Goal: Task Accomplishment & Management: Use online tool/utility

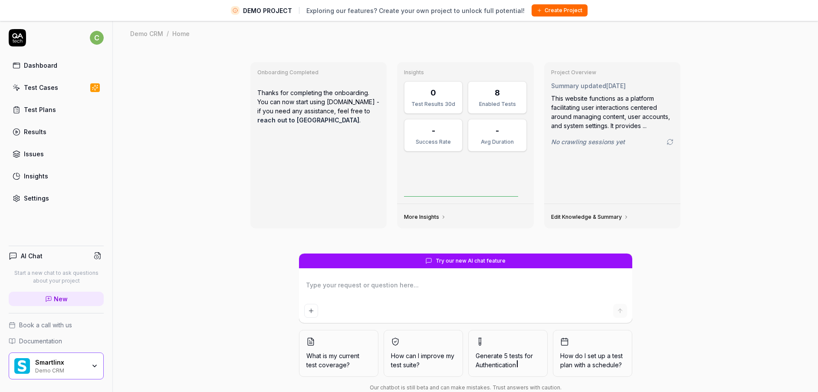
type textarea "*"
click at [59, 362] on div "Smartlinx" at bounding box center [60, 363] width 50 height 8
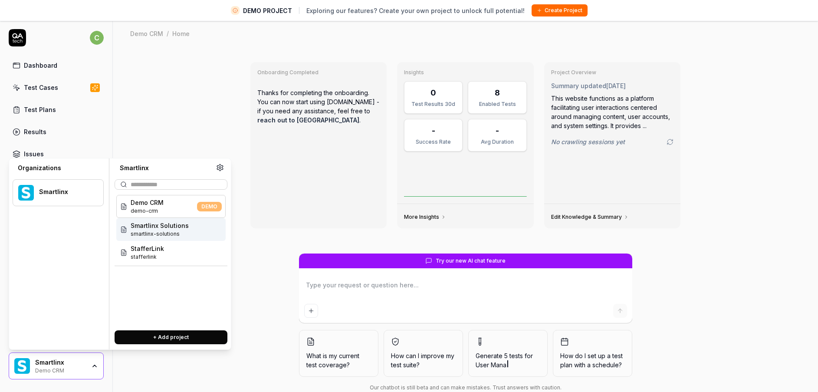
click at [180, 228] on span "Smartlinx Solutions" at bounding box center [160, 225] width 58 height 9
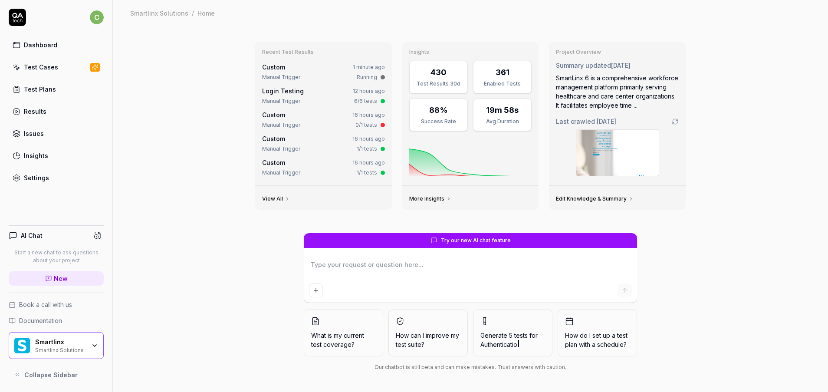
click at [48, 70] on div "Test Cases" at bounding box center [41, 67] width 34 height 9
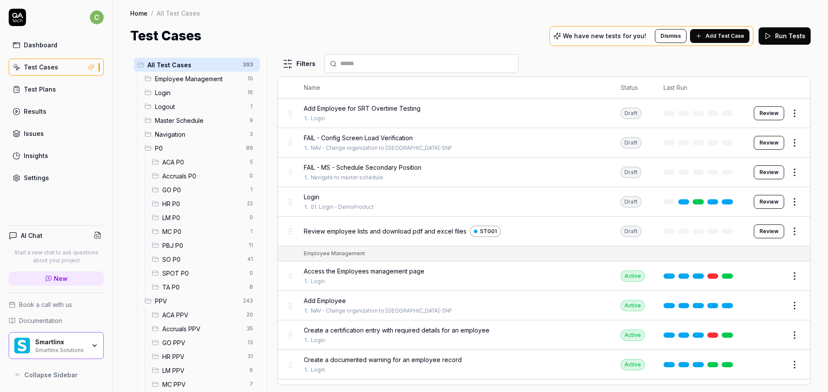
drag, startPoint x: 185, startPoint y: 232, endPoint x: 209, endPoint y: 234, distance: 24.4
click at [185, 233] on span "MC P0" at bounding box center [203, 231] width 82 height 9
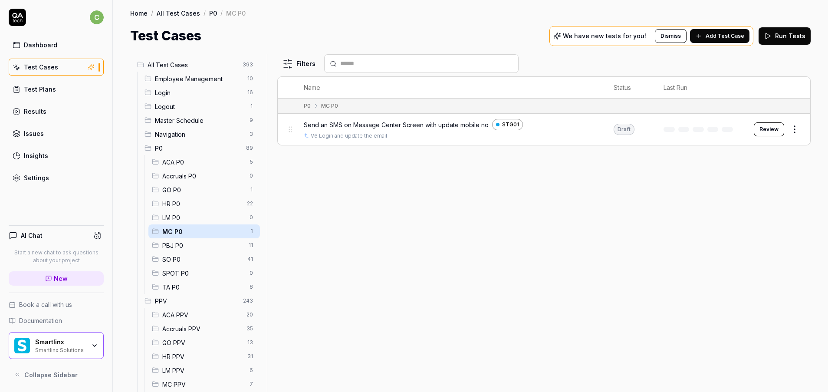
click at [764, 128] on button "Review" at bounding box center [769, 129] width 30 height 14
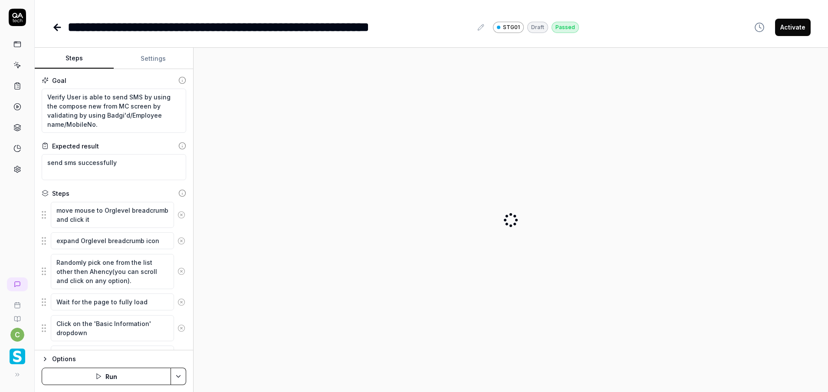
click at [160, 59] on button "Settings" at bounding box center [153, 58] width 79 height 21
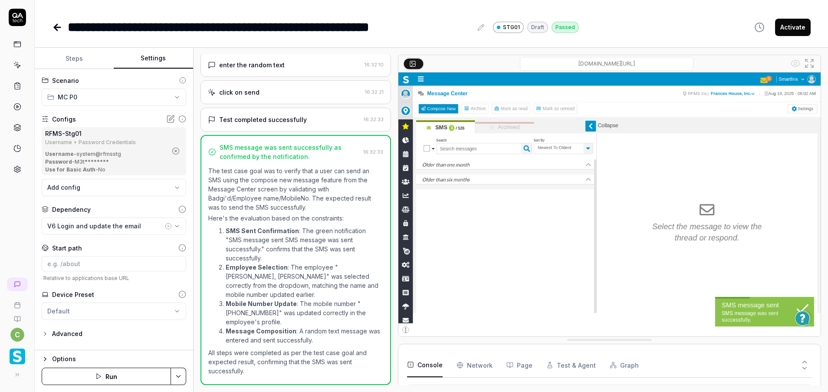
scroll to position [152, 0]
click at [95, 151] on div "Username - system@rfmsstg" at bounding box center [106, 154] width 122 height 8
click at [175, 151] on icon "button" at bounding box center [175, 151] width 2 height 2
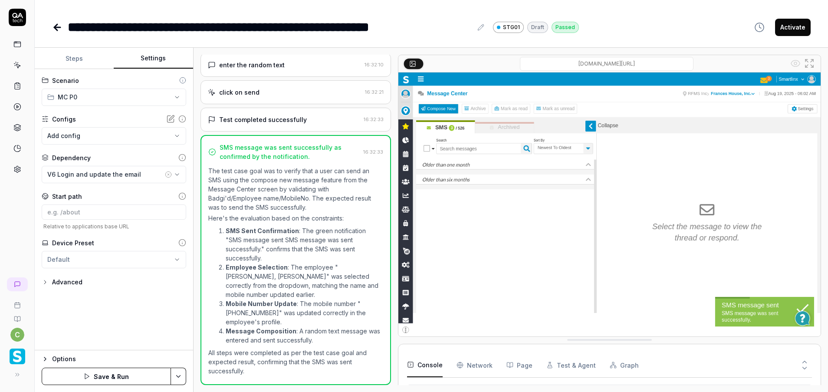
click at [109, 139] on body "**********" at bounding box center [414, 196] width 828 height 392
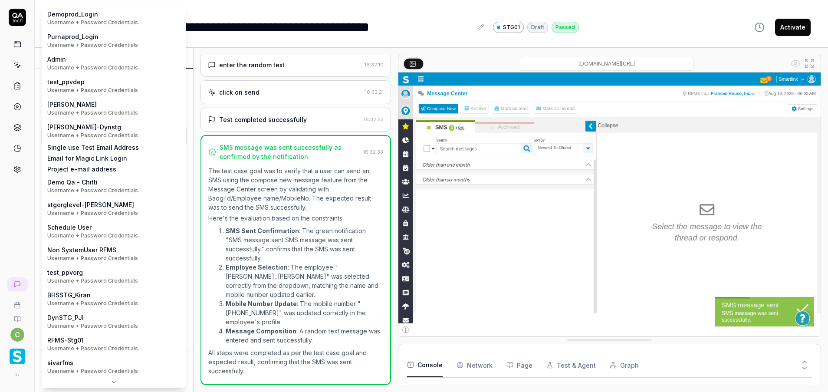
click at [706, 8] on html "**********" at bounding box center [414, 196] width 828 height 392
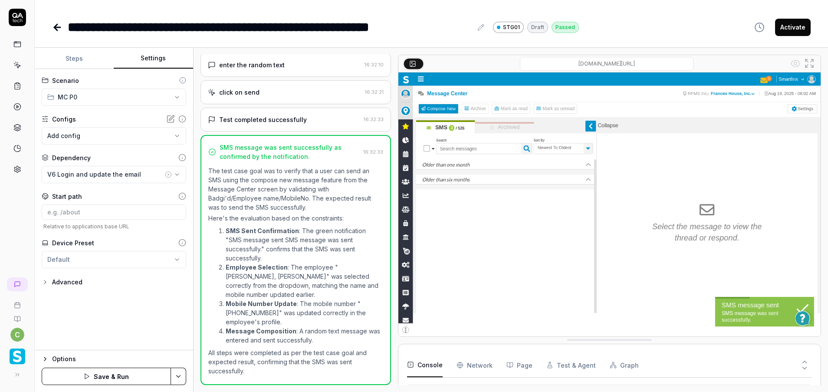
click at [169, 173] on icon "button" at bounding box center [168, 174] width 7 height 7
click at [119, 171] on div "No test case" at bounding box center [109, 174] width 125 height 9
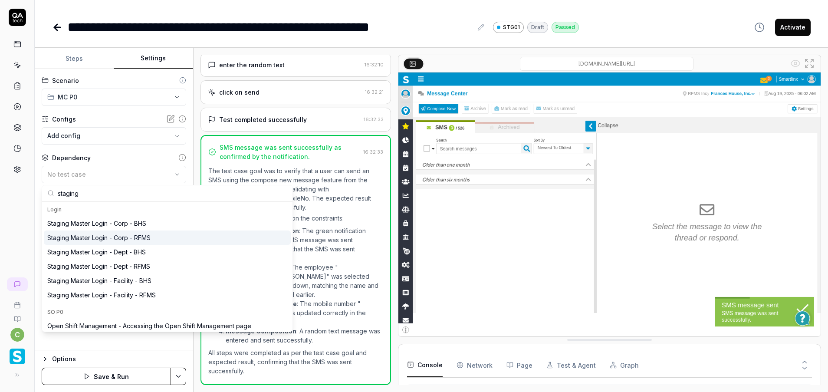
type input "staging"
click at [146, 240] on div "Staging Master Login - Corp - RFMS" at bounding box center [98, 237] width 103 height 9
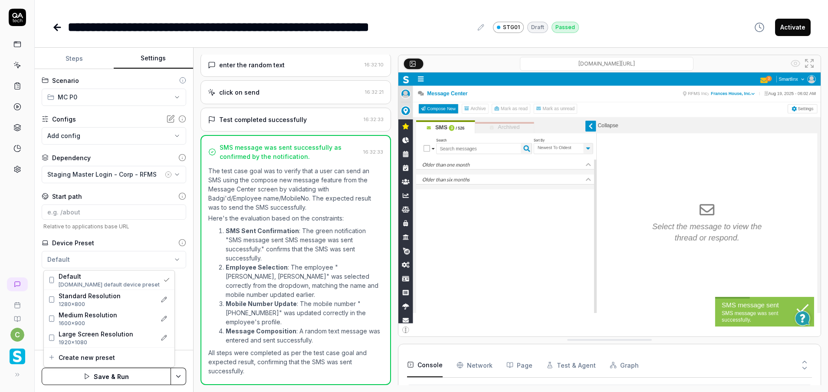
click at [102, 261] on html "**********" at bounding box center [414, 196] width 828 height 392
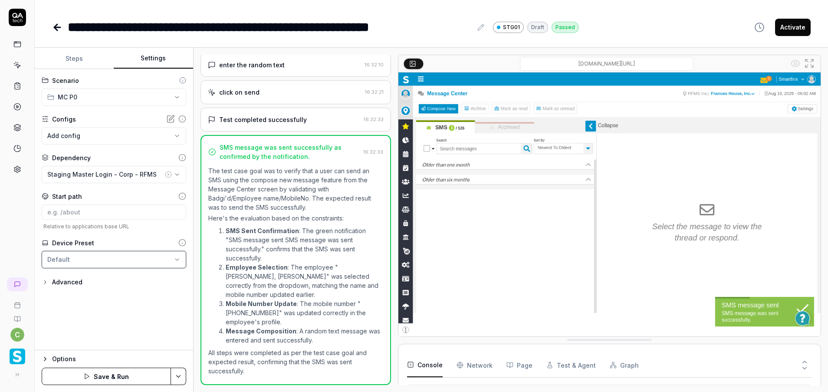
click at [176, 296] on html "**********" at bounding box center [414, 196] width 828 height 392
click at [155, 257] on html "**********" at bounding box center [414, 196] width 828 height 392
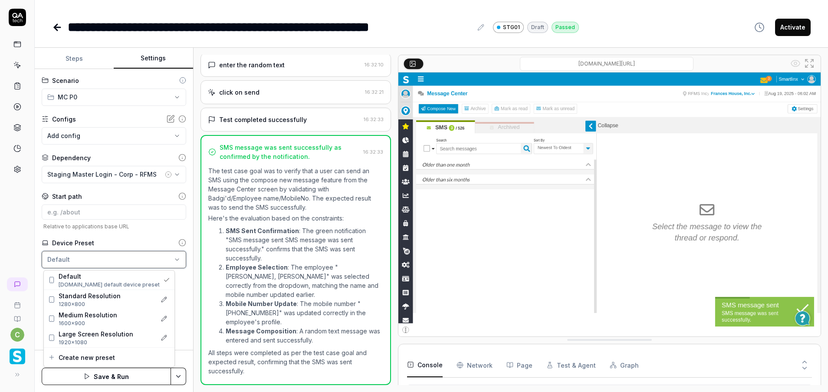
click at [179, 289] on html "**********" at bounding box center [414, 196] width 828 height 392
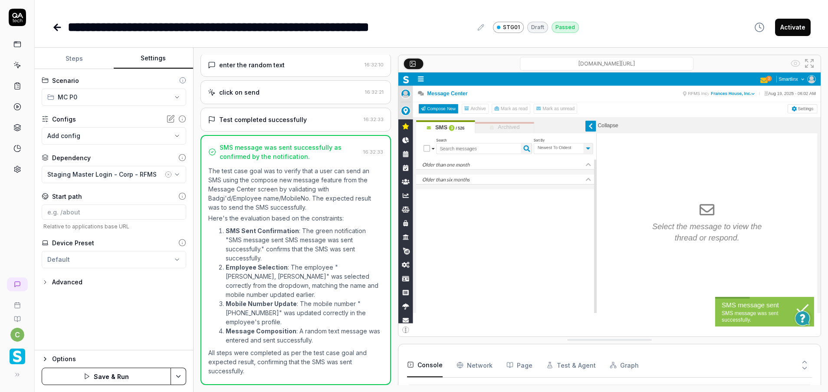
click at [106, 256] on html "**********" at bounding box center [414, 196] width 828 height 392
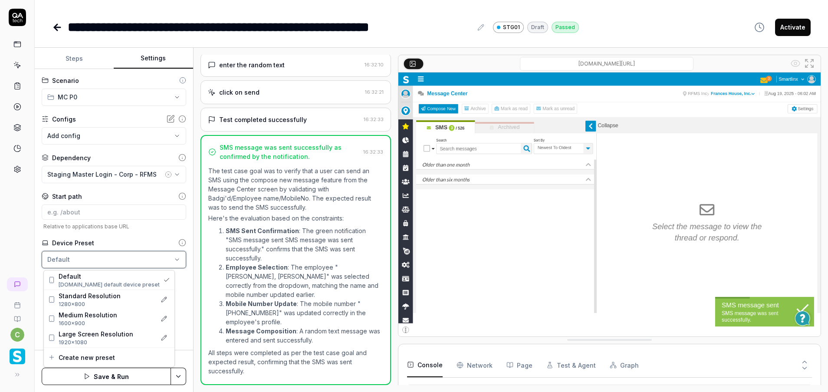
click at [164, 295] on html "**********" at bounding box center [414, 196] width 828 height 392
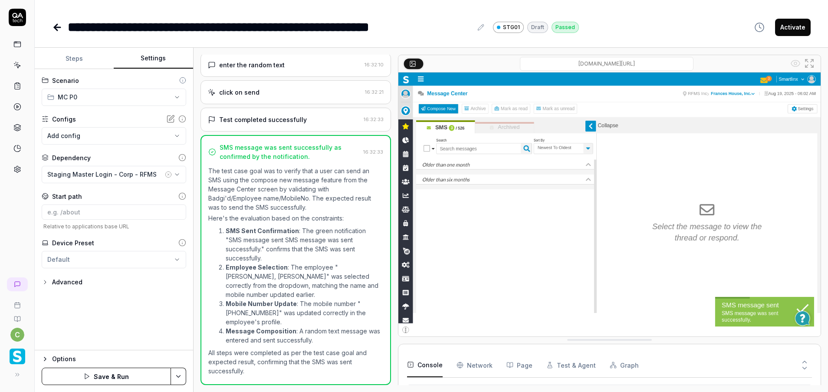
click at [180, 372] on html "**********" at bounding box center [414, 196] width 828 height 392
click at [113, 315] on div "Save" at bounding box center [135, 315] width 111 height 19
click at [79, 56] on button "Steps" at bounding box center [74, 58] width 79 height 21
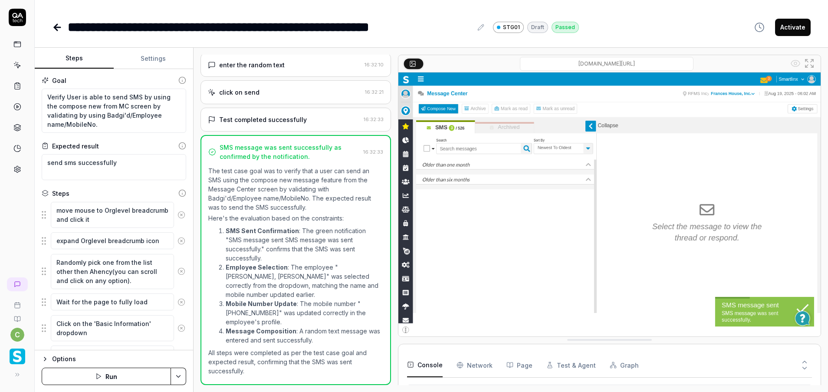
click at [121, 376] on button "Run" at bounding box center [106, 376] width 129 height 17
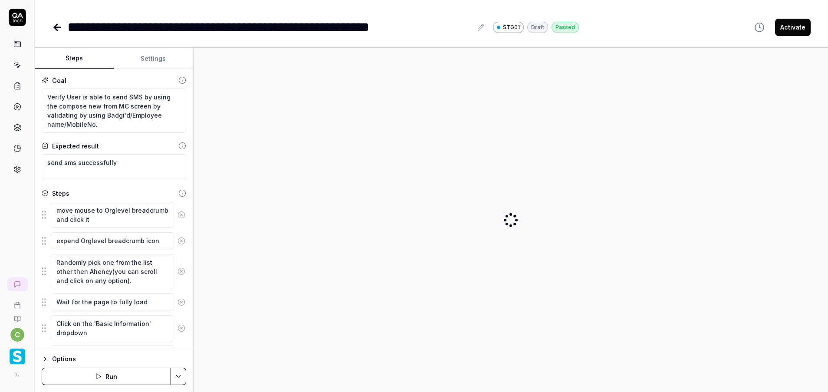
click at [117, 374] on button "Run" at bounding box center [106, 376] width 129 height 17
type textarea "*"
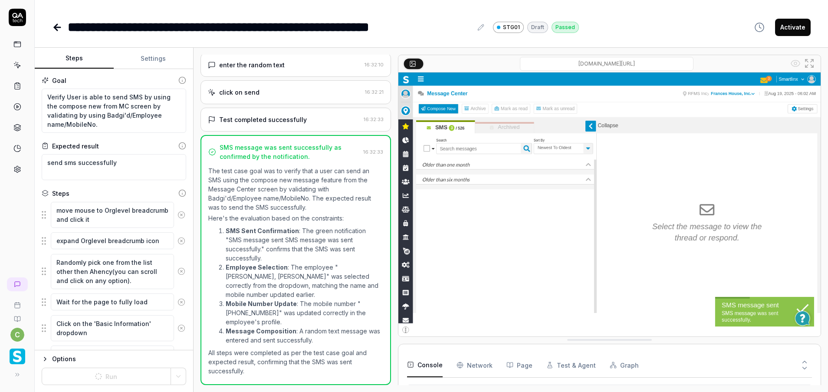
scroll to position [152, 0]
click at [166, 63] on button "Settings" at bounding box center [153, 58] width 79 height 21
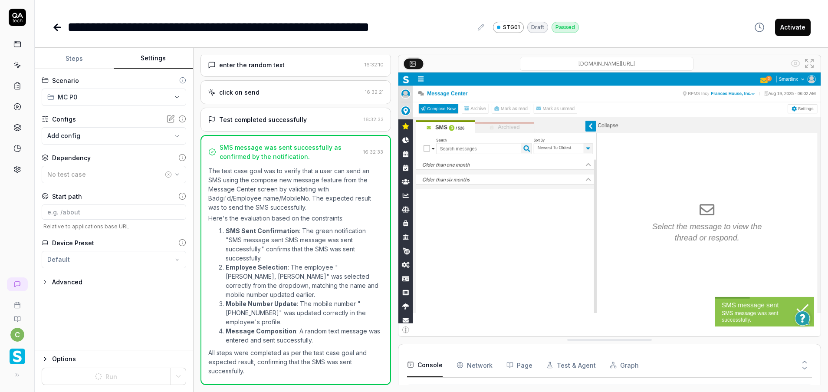
click at [71, 60] on button "Steps" at bounding box center [74, 58] width 79 height 21
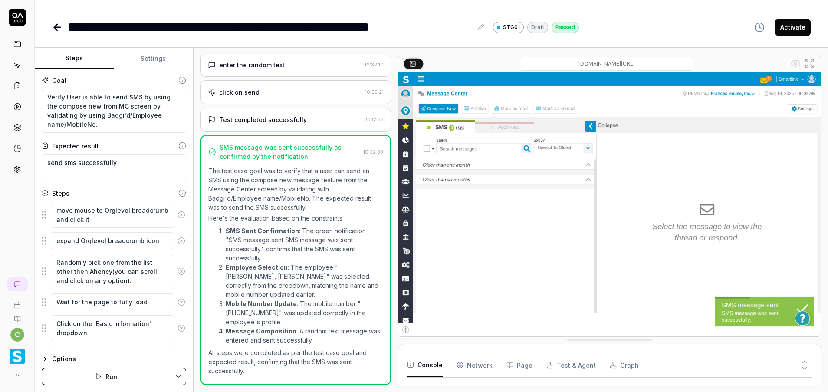
scroll to position [152, 0]
click at [174, 378] on html "**********" at bounding box center [414, 196] width 828 height 392
click at [153, 340] on div "Run w. Dependencies" at bounding box center [145, 335] width 88 height 19
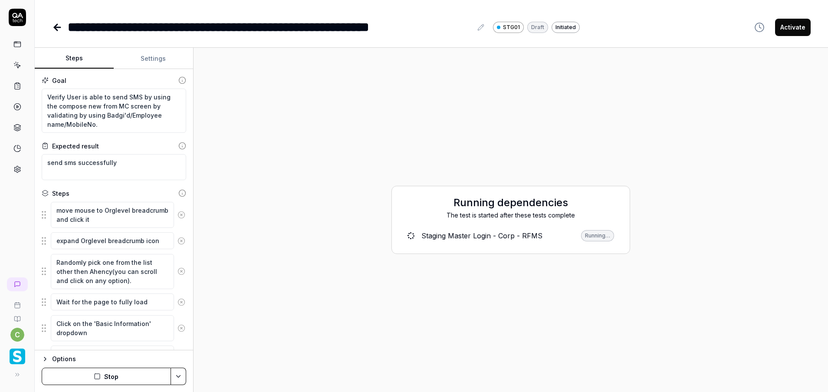
click at [169, 53] on button "Settings" at bounding box center [153, 58] width 79 height 21
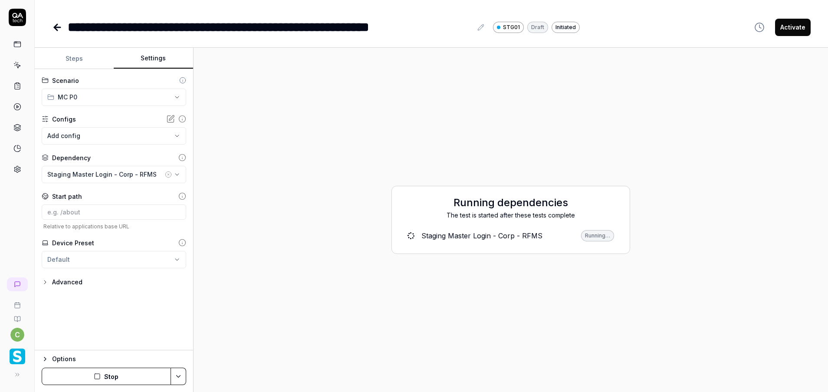
click at [79, 54] on button "Steps" at bounding box center [74, 58] width 79 height 21
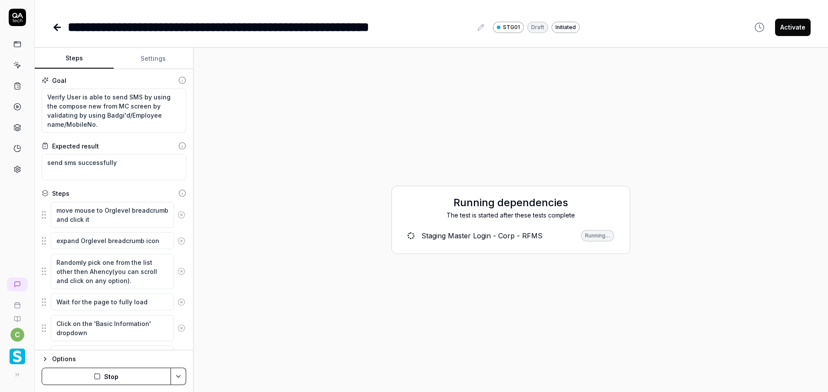
click at [422, 240] on div "Staging Master Login - Corp - RFMS" at bounding box center [481, 235] width 121 height 10
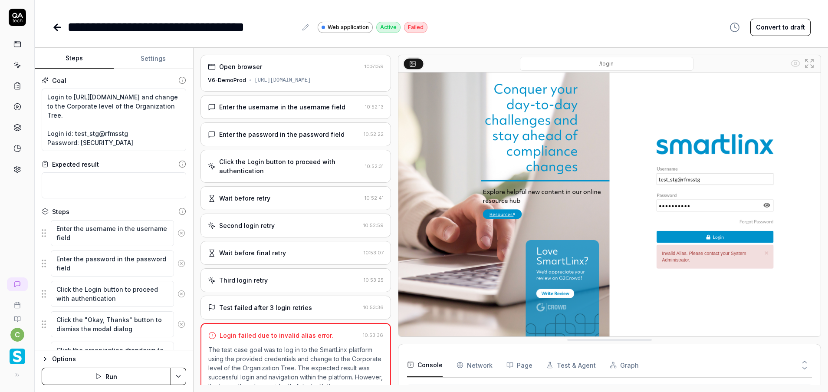
click at [153, 59] on button "Settings" at bounding box center [153, 58] width 79 height 21
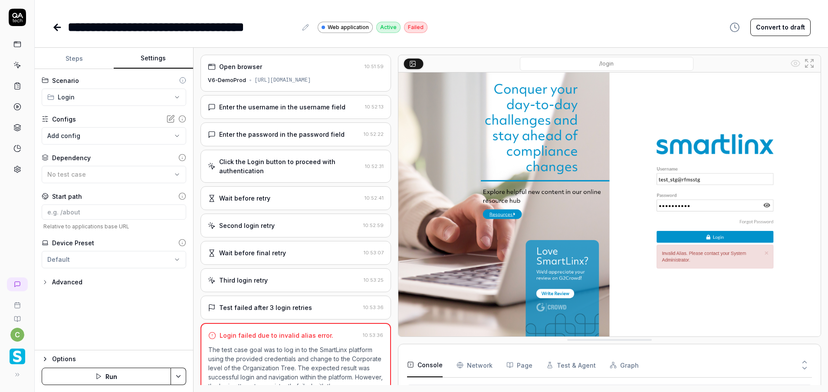
click at [18, 64] on icon at bounding box center [17, 65] width 8 height 8
click at [16, 170] on icon at bounding box center [17, 169] width 8 height 8
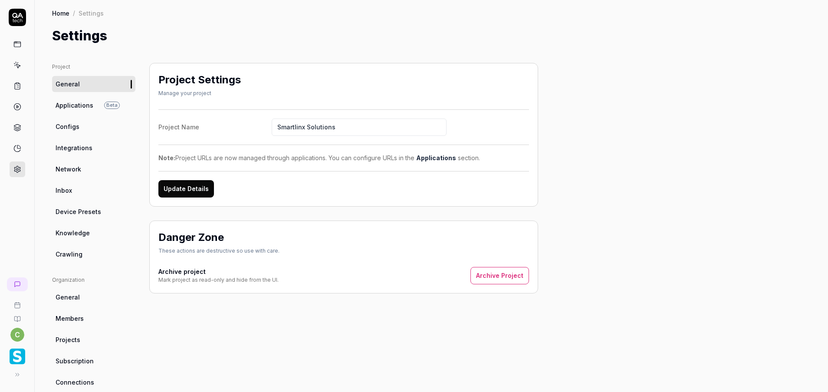
click at [62, 124] on span "Configs" at bounding box center [68, 126] width 24 height 9
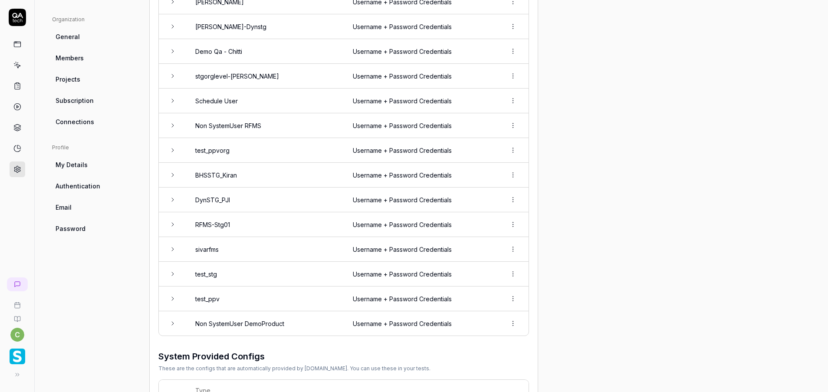
scroll to position [295, 0]
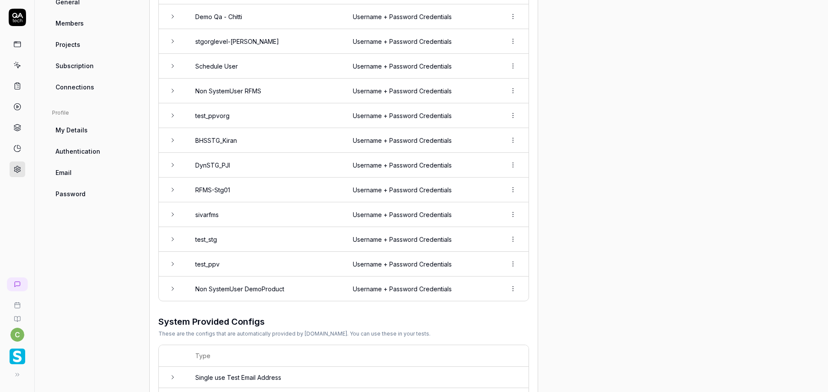
click at [180, 283] on td at bounding box center [173, 288] width 28 height 24
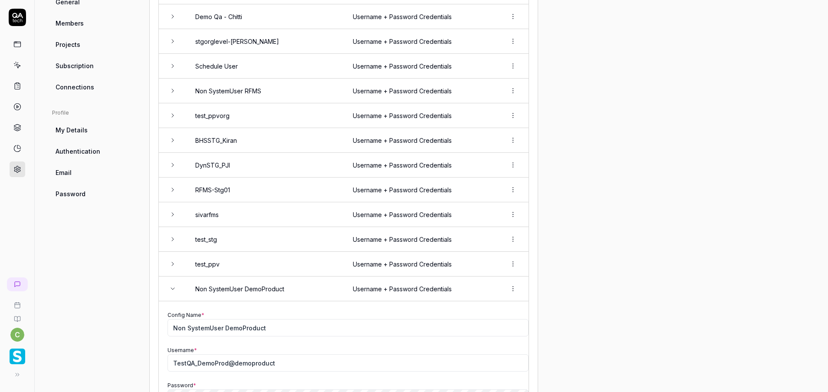
click at [171, 285] on icon at bounding box center [172, 288] width 7 height 7
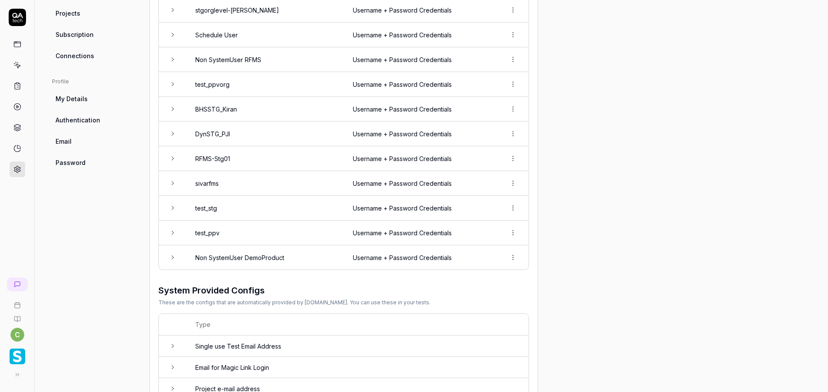
scroll to position [360, 0]
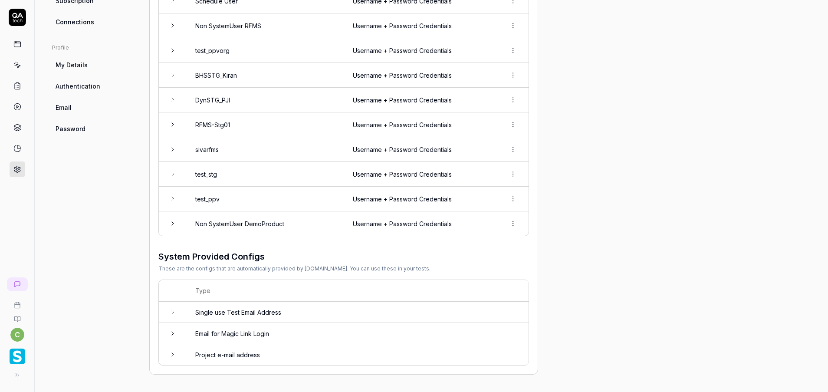
click at [260, 180] on td "test_stg" at bounding box center [266, 174] width 158 height 25
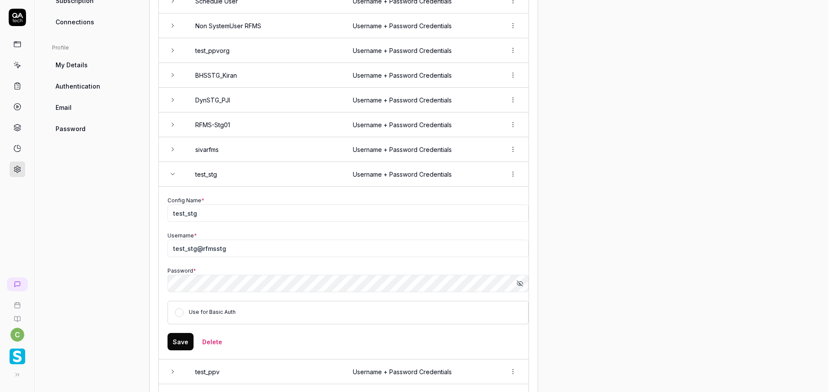
click at [520, 283] on icon "button" at bounding box center [520, 283] width 7 height 7
click at [574, 276] on div "Project General Applications Beta Configs Integrations Network Inbox Device Pre…" at bounding box center [431, 125] width 759 height 845
click at [171, 178] on td at bounding box center [173, 174] width 28 height 25
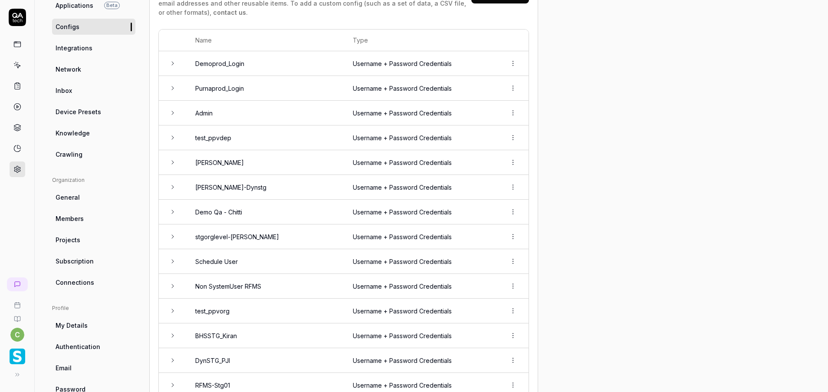
scroll to position [0, 0]
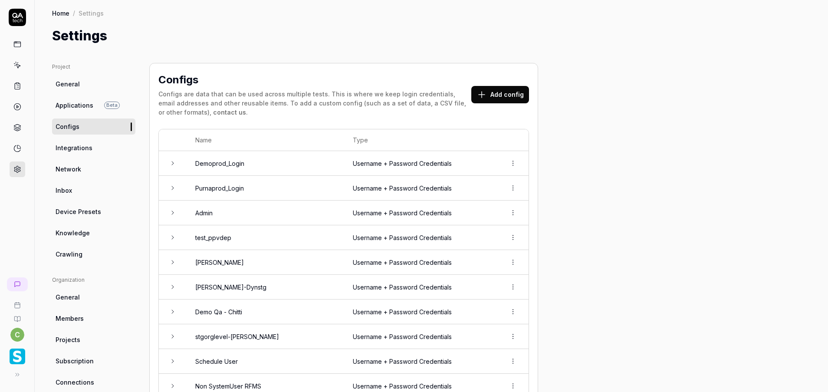
click at [11, 62] on link at bounding box center [18, 65] width 16 height 16
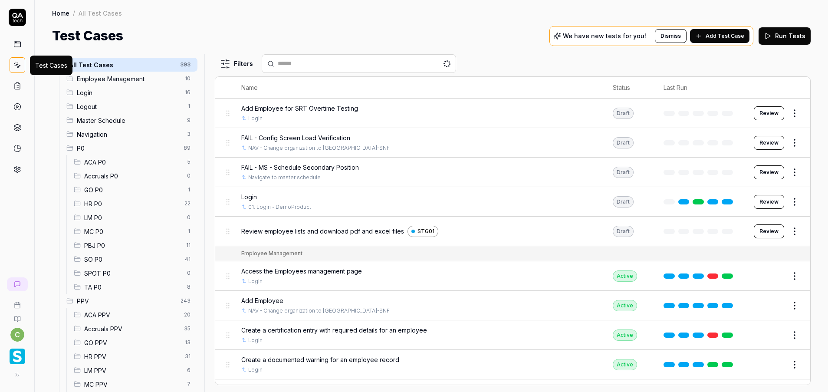
click at [108, 229] on span "MC P0" at bounding box center [133, 231] width 98 height 9
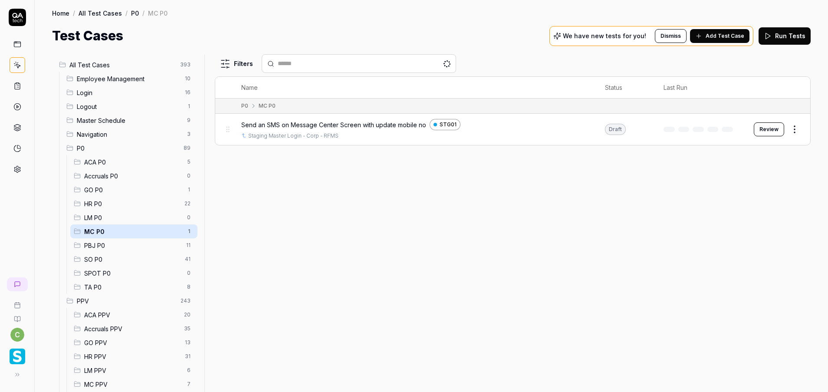
click at [771, 128] on button "Review" at bounding box center [769, 129] width 30 height 14
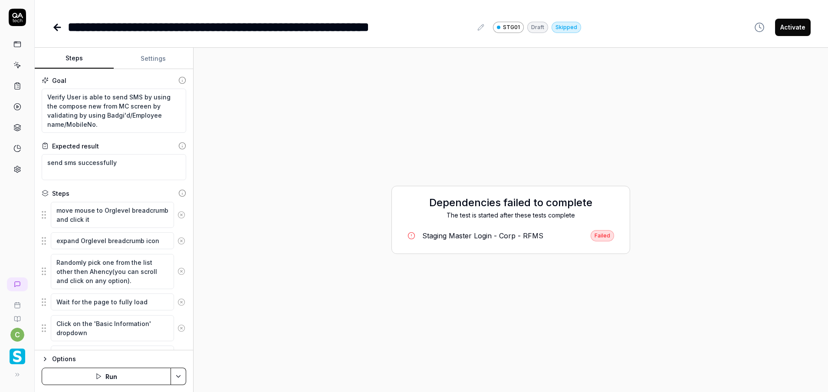
click at [173, 377] on html "**********" at bounding box center [414, 196] width 828 height 392
click at [150, 337] on div "Run w. Dependencies" at bounding box center [145, 335] width 88 height 19
click at [98, 271] on textarea "Randomly pick one from the list other then Ahency(you can scroll and click on a…" at bounding box center [112, 271] width 123 height 35
type textarea "*"
type textarea "Randomly pick one from the list other then Aency(you can scroll and click on an…"
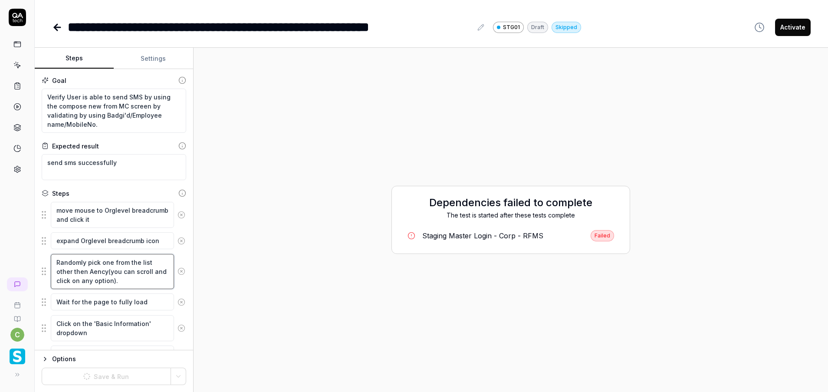
type textarea "*"
type textarea "Randomly pick one from the list other then Agency(you can scroll and click on a…"
click at [205, 275] on div "Dependencies failed to complete The test is started after these tests complete …" at bounding box center [511, 220] width 621 height 330
type textarea "*"
type textarea "Randomly pick one from the list other then Agency (you can scroll and click on …"
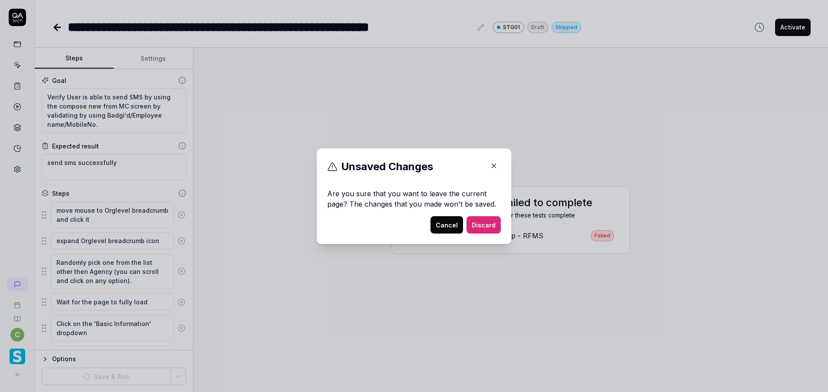
type textarea "*"
type textarea "Randomly pick one from the list other than Agency (you can scroll and click on …"
click at [490, 167] on icon "button" at bounding box center [494, 166] width 8 height 8
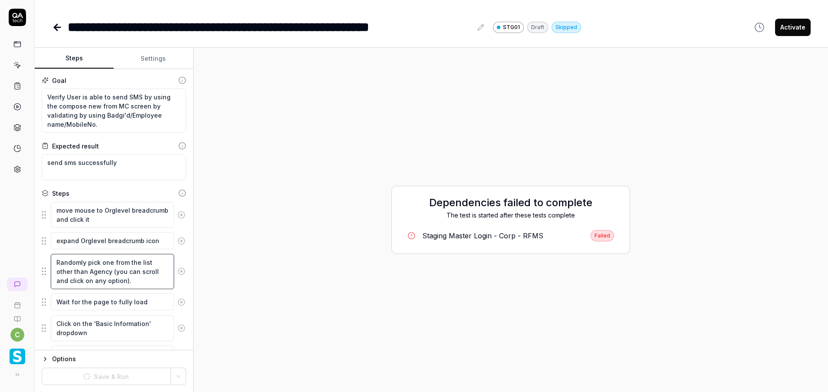
type textarea "*"
drag, startPoint x: 72, startPoint y: 271, endPoint x: 112, endPoint y: 269, distance: 40.0
click at [112, 269] on textarea "Randomly pick one from the list other than Agency (you can scroll and click on …" at bounding box center [112, 271] width 123 height 35
type textarea "Randomly pick one from the list other than Agency (you can scroll and click on …"
type textarea "*"
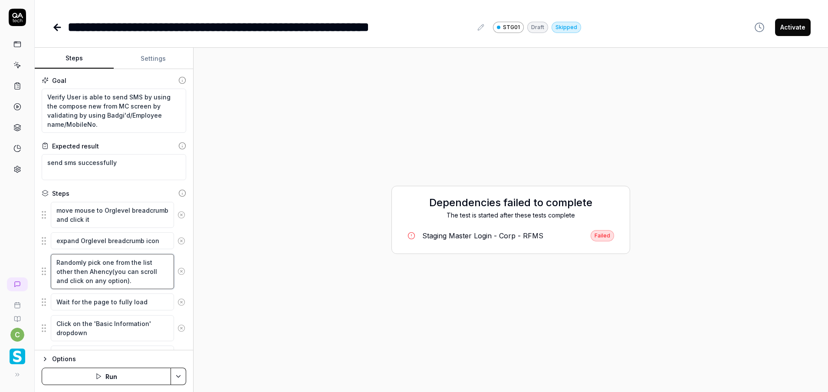
drag, startPoint x: 73, startPoint y: 270, endPoint x: 109, endPoint y: 270, distance: 36.5
click at [109, 270] on textarea "Randomly pick one from the list other then Ahency(you can scroll and click on a…" at bounding box center [112, 271] width 123 height 35
paste textarea "than Agency"
type textarea "*"
type textarea "Randomly pick one from the list other than Agency (you can scroll and click on …"
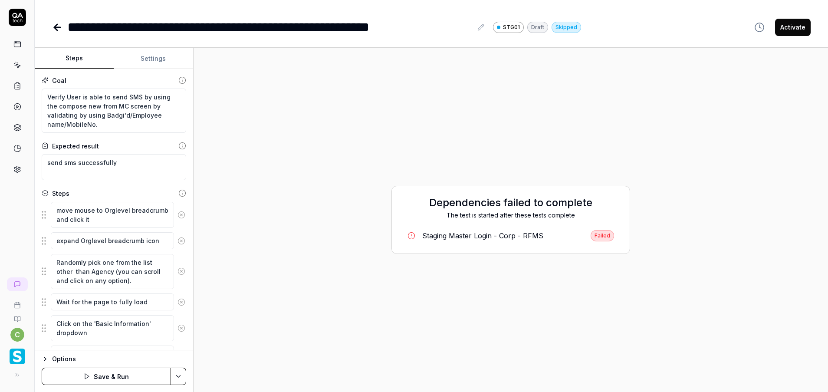
type textarea "*"
type textarea "Randomly pick one from the list other than Agency (you can scroll and click on …"
click at [173, 373] on html "**********" at bounding box center [414, 196] width 828 height 392
click at [143, 297] on div "Save & Run w. Dependencies" at bounding box center [135, 296] width 111 height 19
type textarea "*"
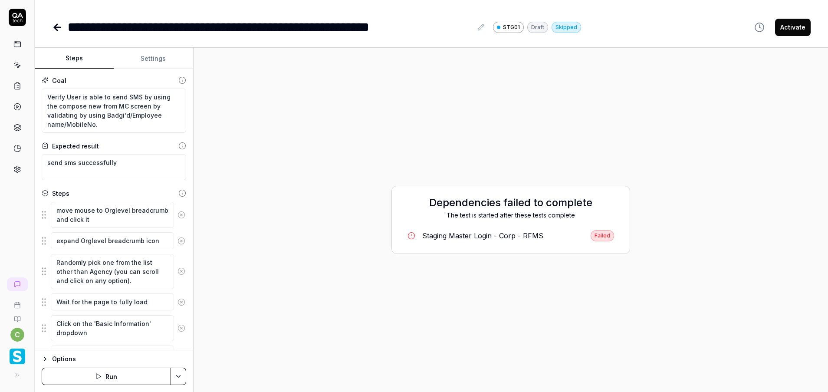
click at [141, 382] on button "Run" at bounding box center [106, 376] width 129 height 17
type textarea "*"
